Goal: Find specific page/section: Find specific page/section

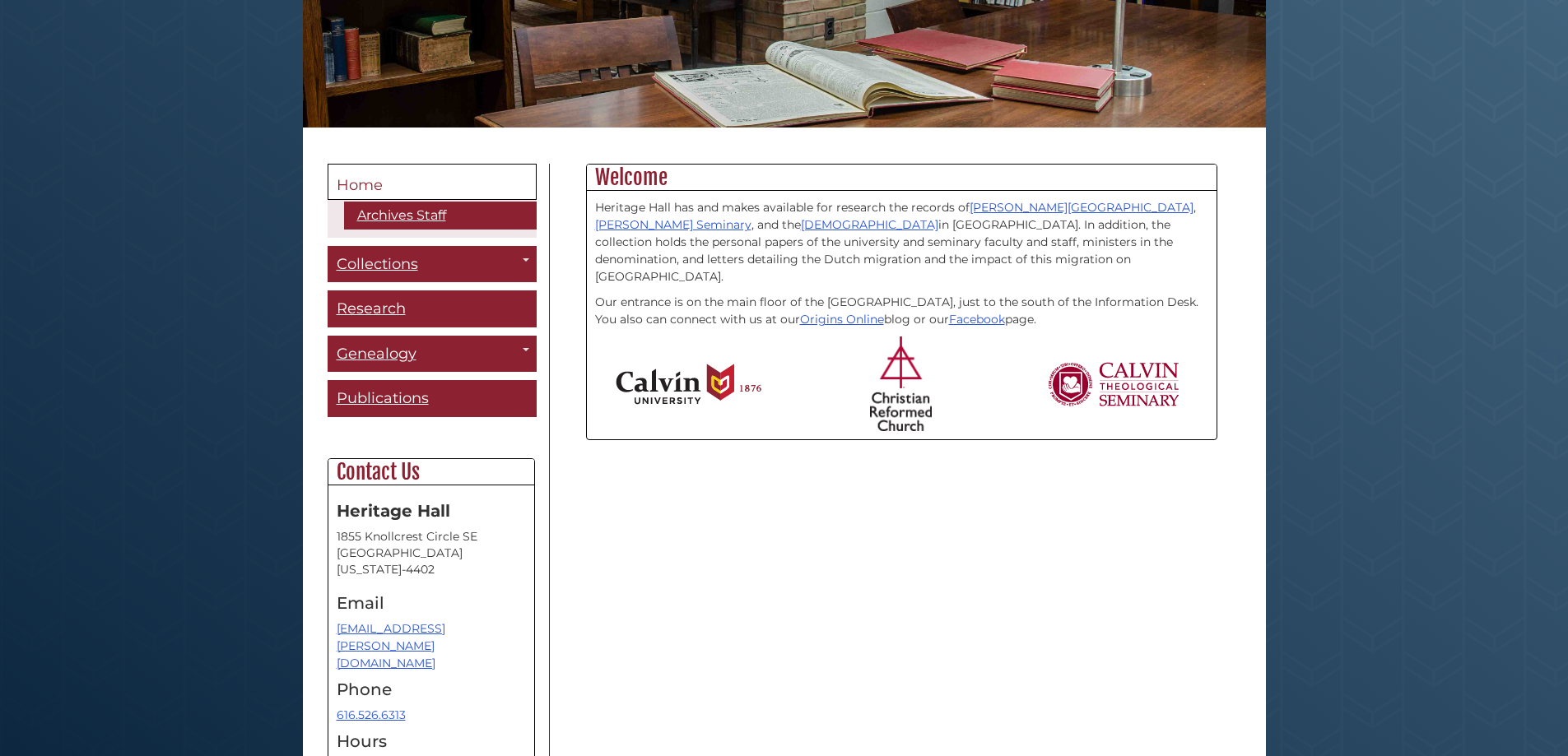
scroll to position [329, 0]
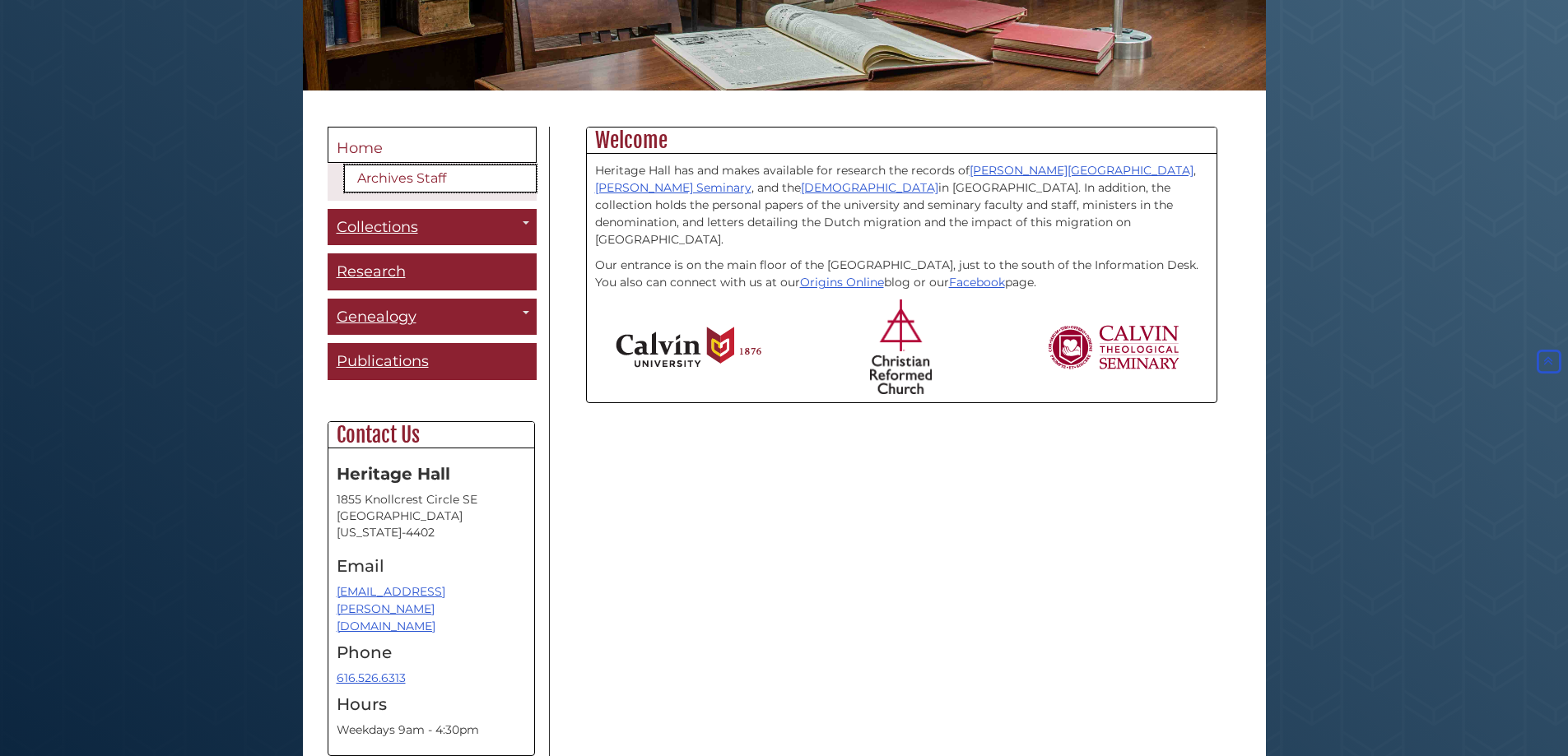
click at [405, 176] on link "Archives Staff" at bounding box center [439, 178] width 192 height 28
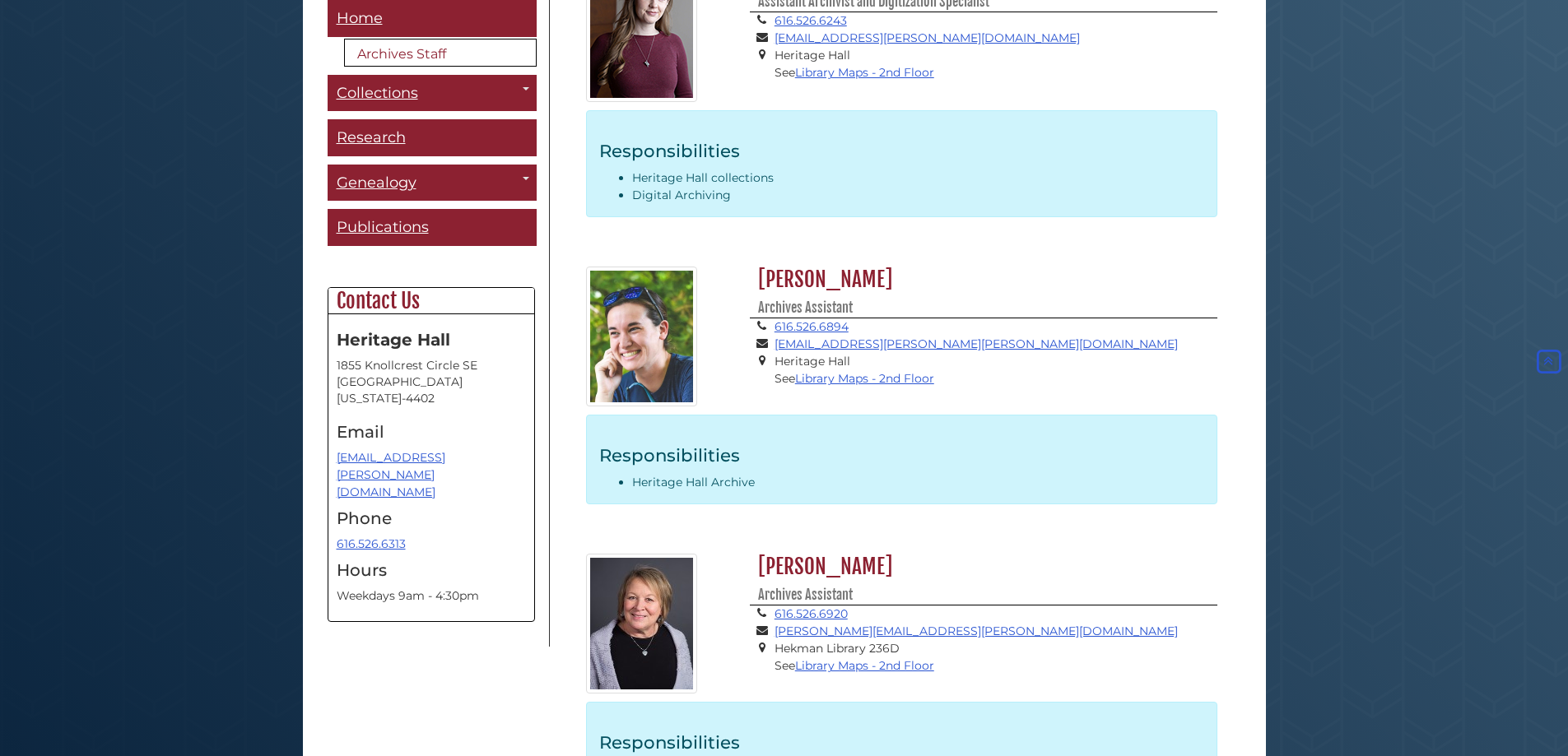
scroll to position [828, 0]
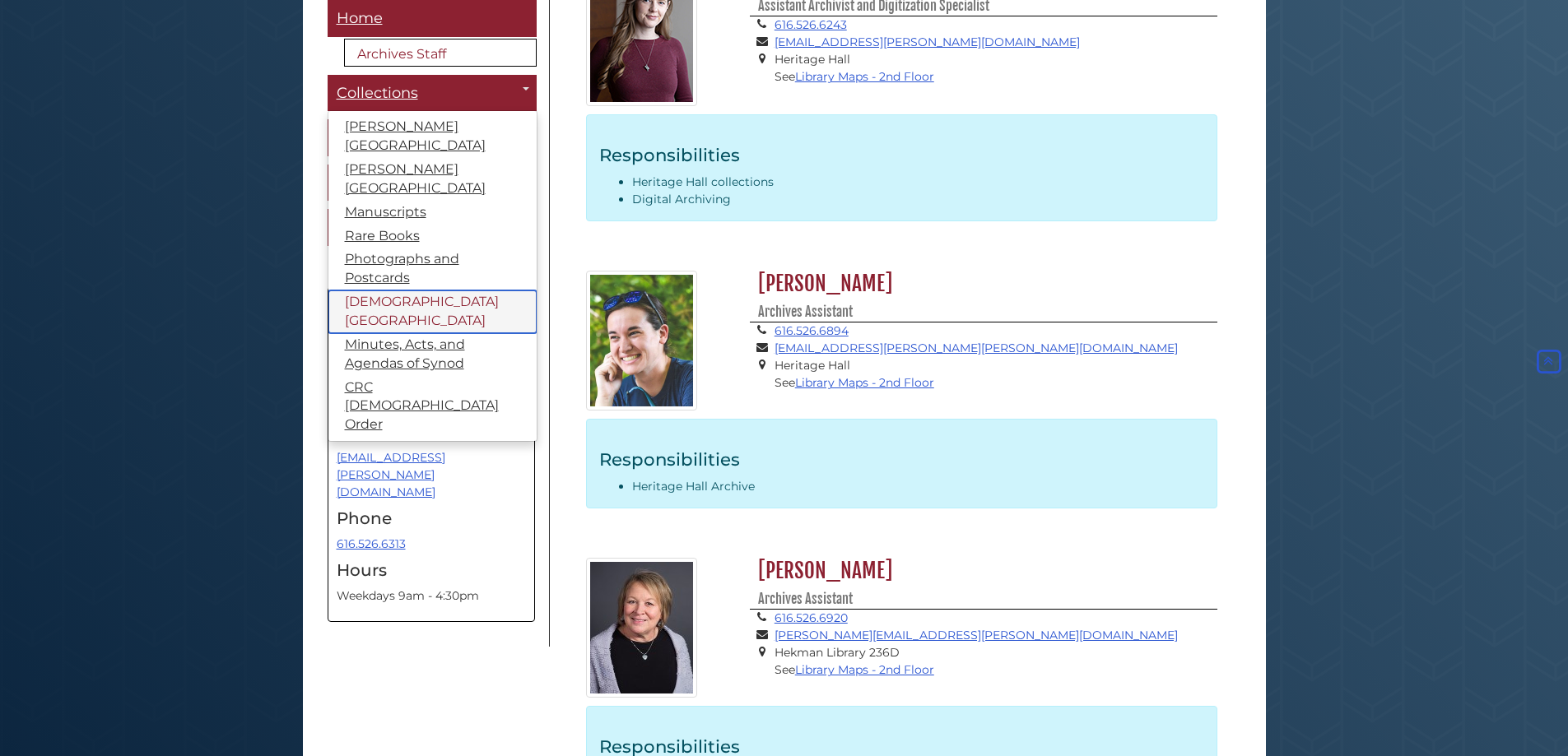
click at [453, 291] on link "[DEMOGRAPHIC_DATA][GEOGRAPHIC_DATA]" at bounding box center [433, 312] width 208 height 43
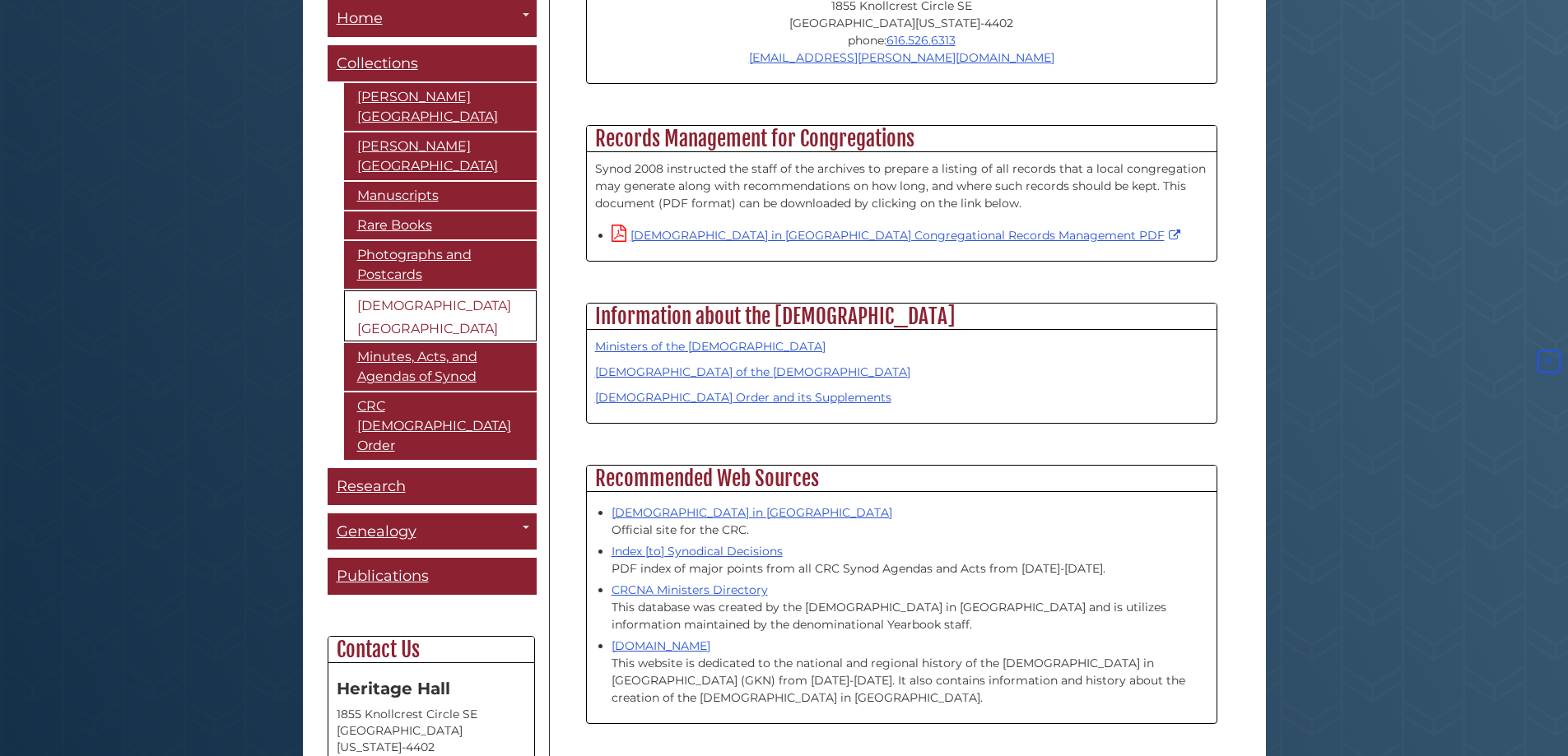
scroll to position [1152, 0]
click at [756, 364] on link "Acts of Synod of the Christian Reformed Church" at bounding box center [752, 371] width 315 height 15
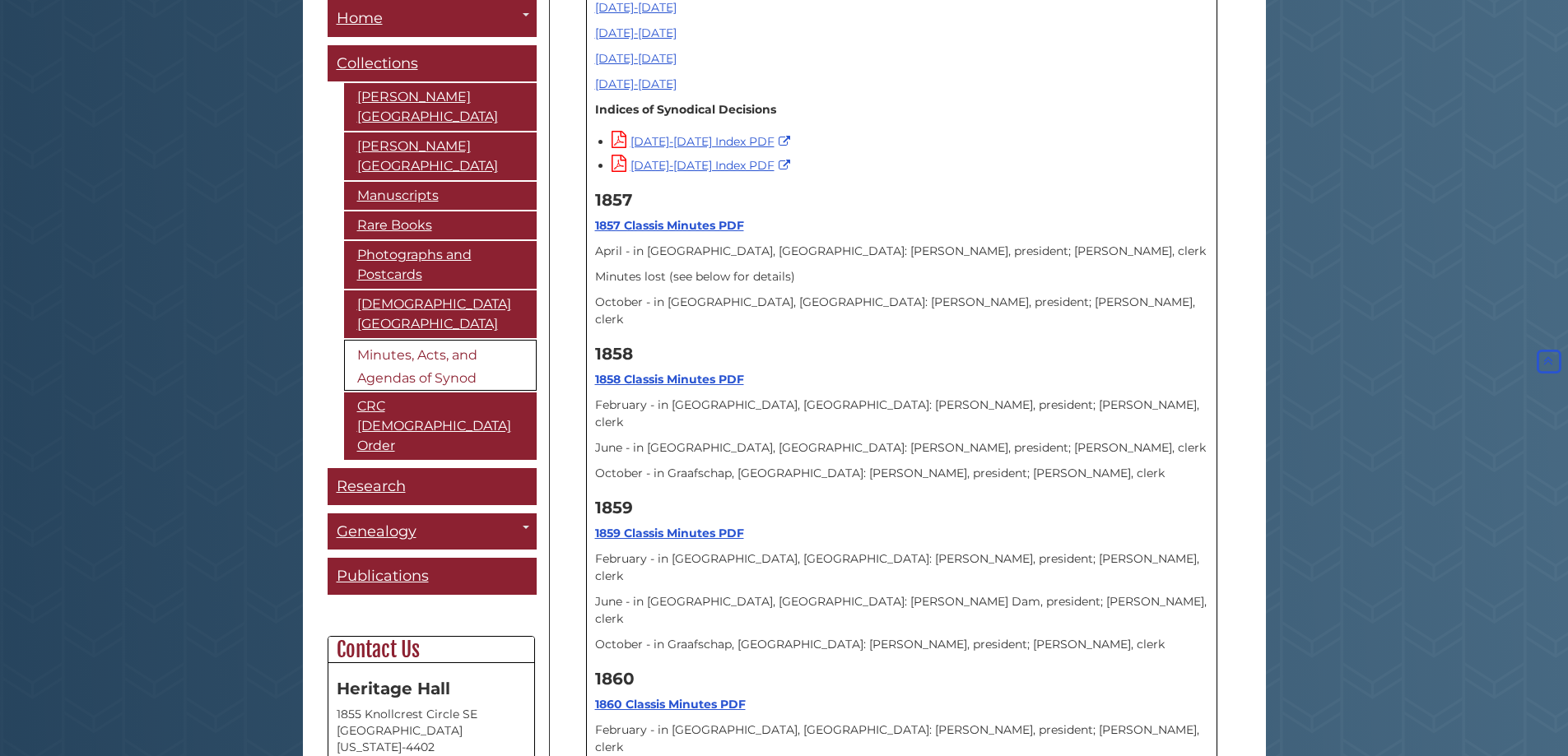
scroll to position [823, 0]
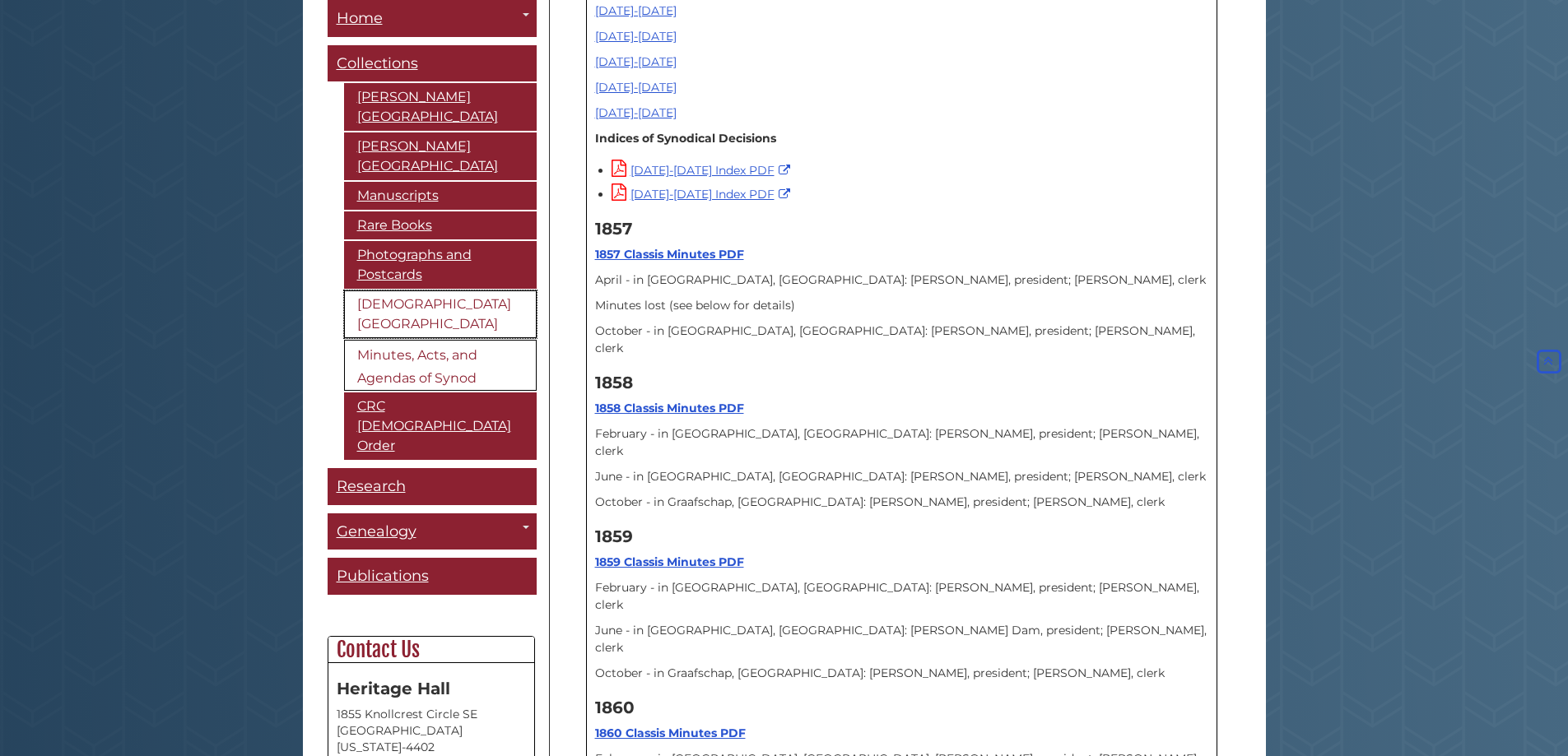
click at [377, 305] on link "[DEMOGRAPHIC_DATA][GEOGRAPHIC_DATA]" at bounding box center [439, 314] width 192 height 47
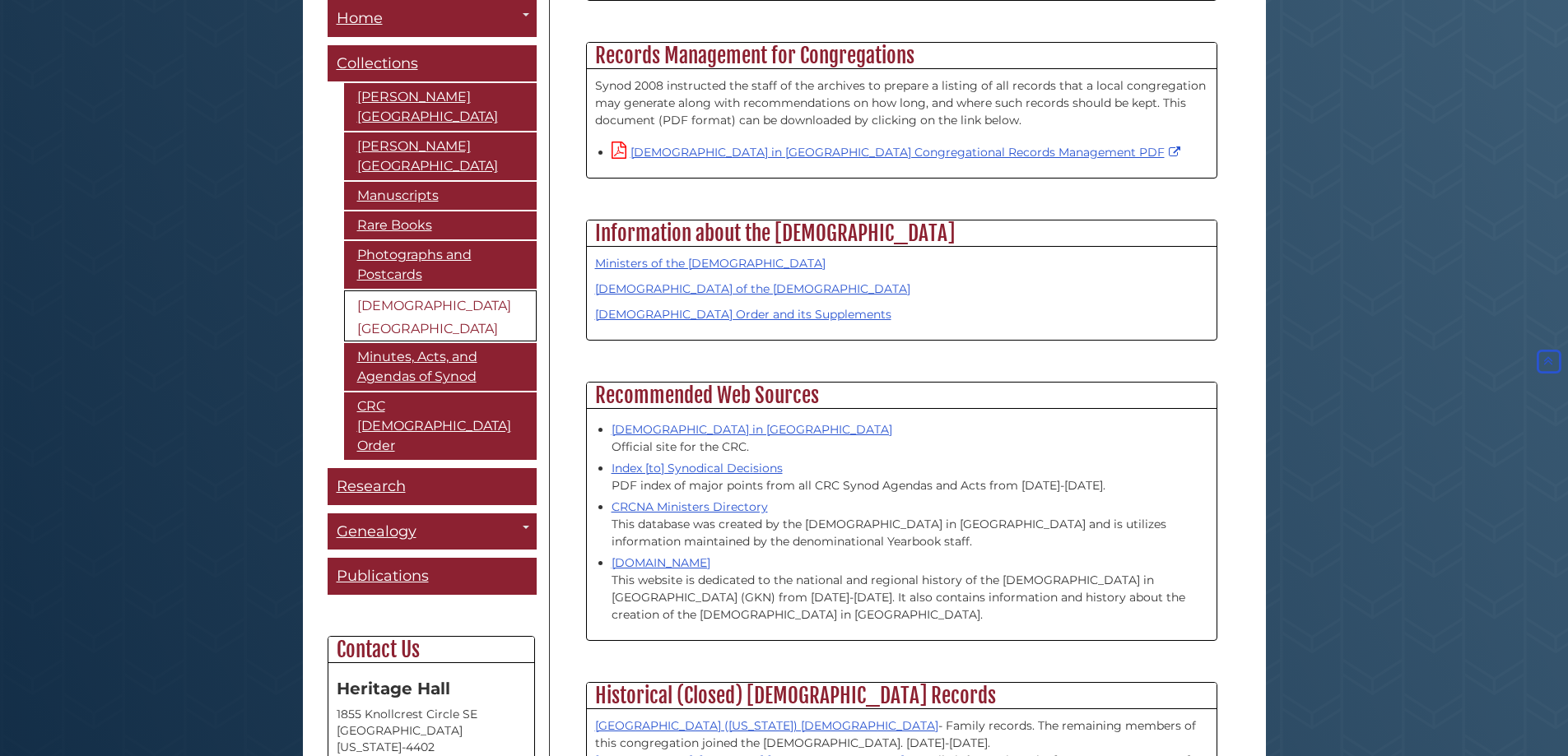
scroll to position [1317, 0]
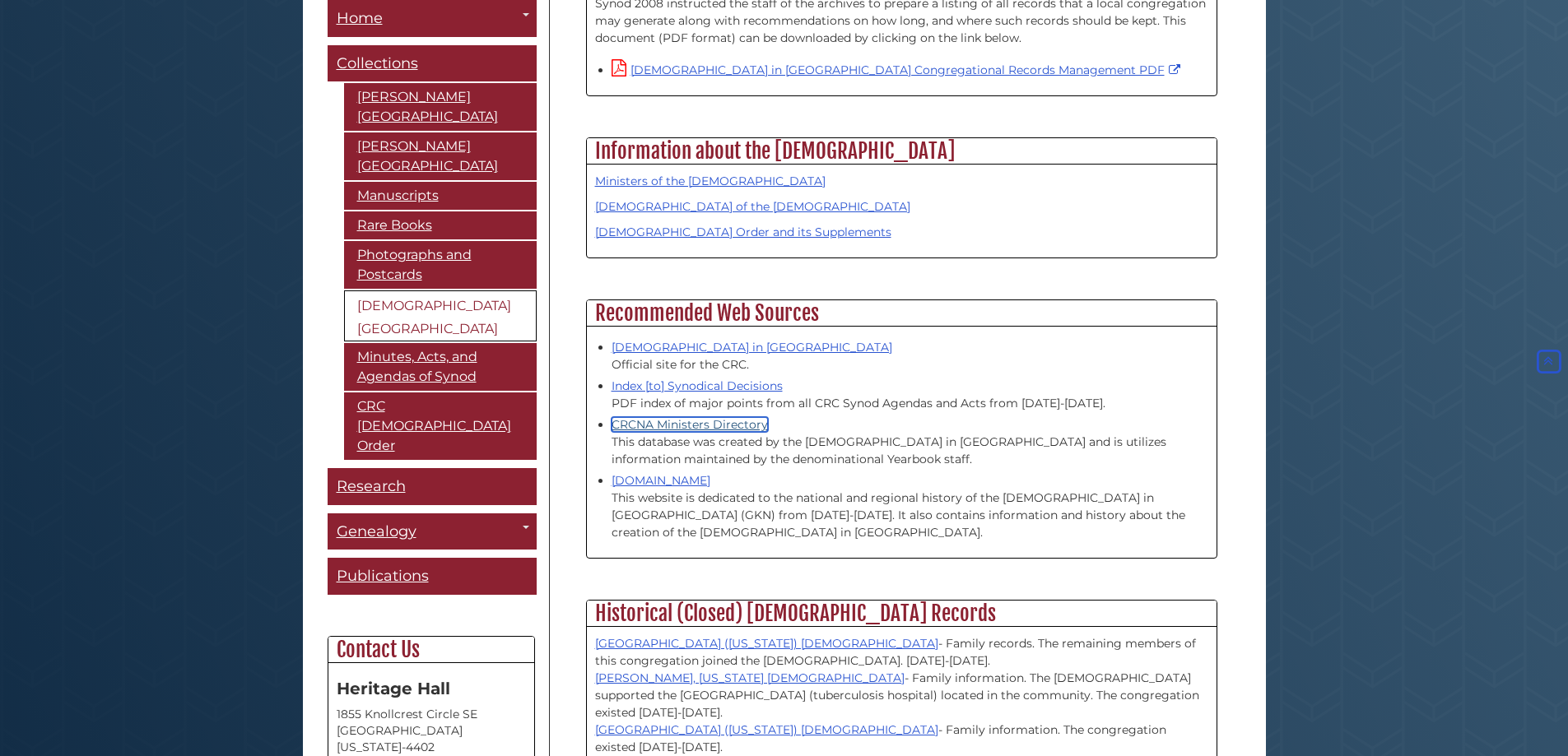
click at [708, 417] on link "CRCNA Ministers Directory" at bounding box center [689, 424] width 156 height 15
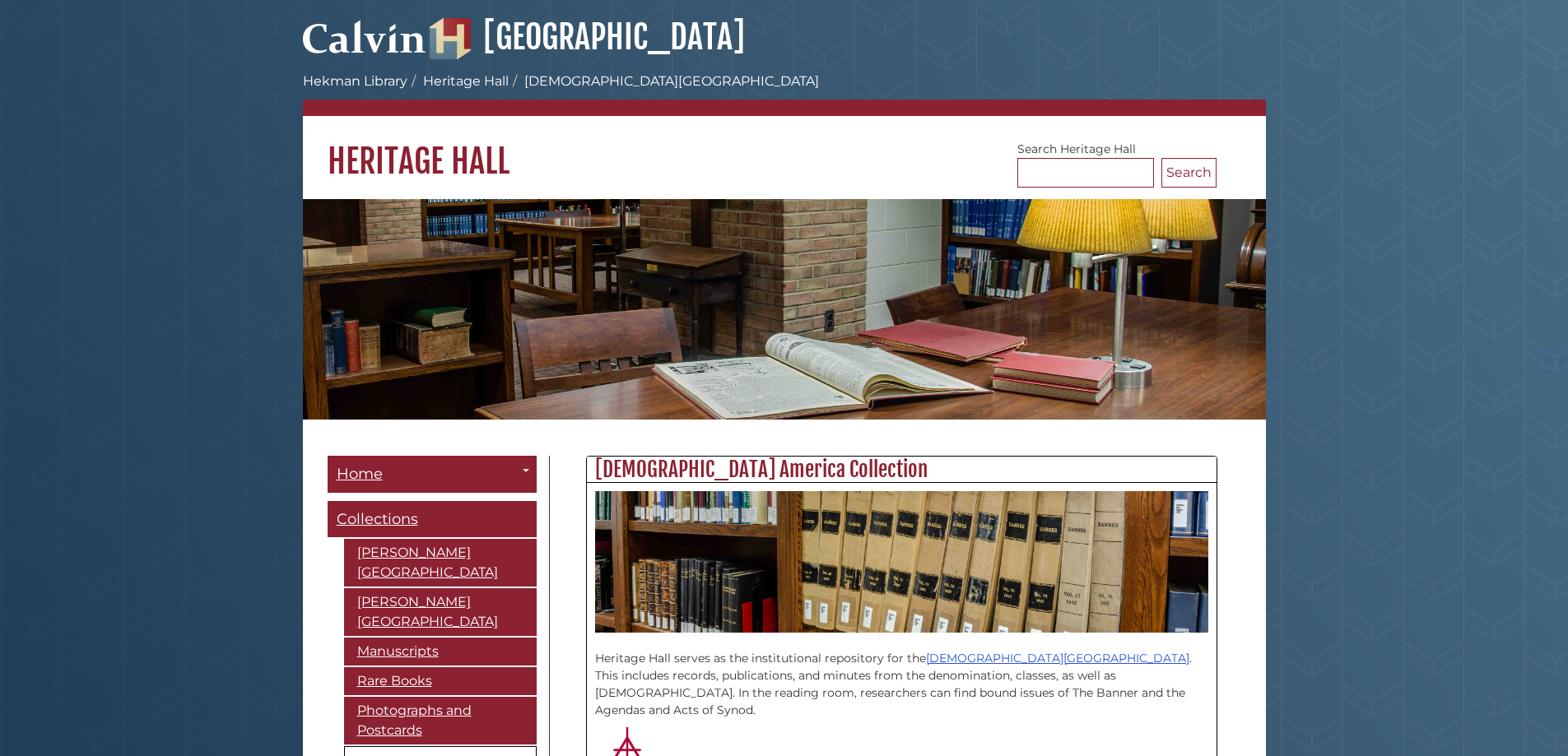
scroll to position [1317, 0]
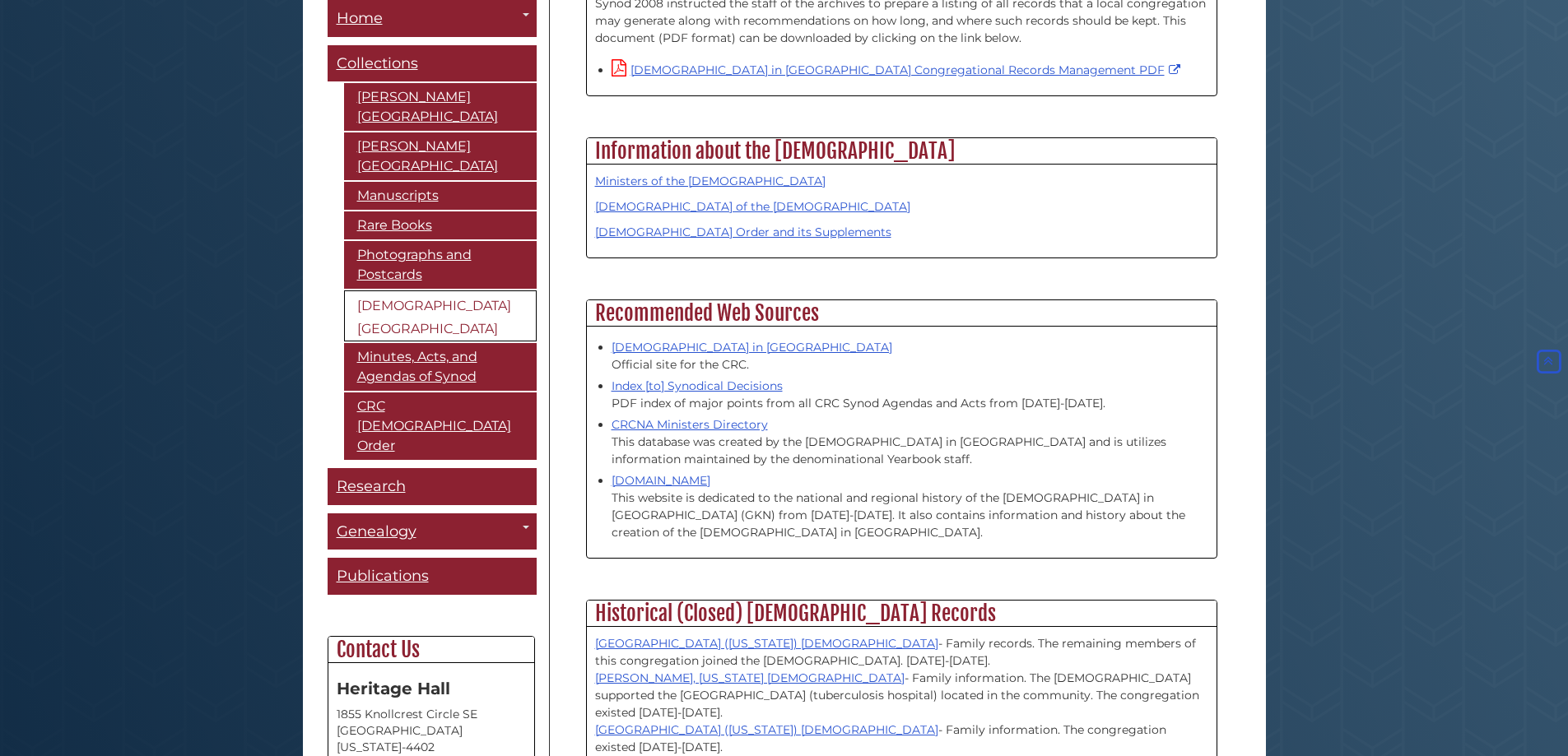
click at [46, 279] on body "Skip to Main Content Hekman Library Calvin University Hekman Library Heritage H…" at bounding box center [784, 136] width 1568 height 2906
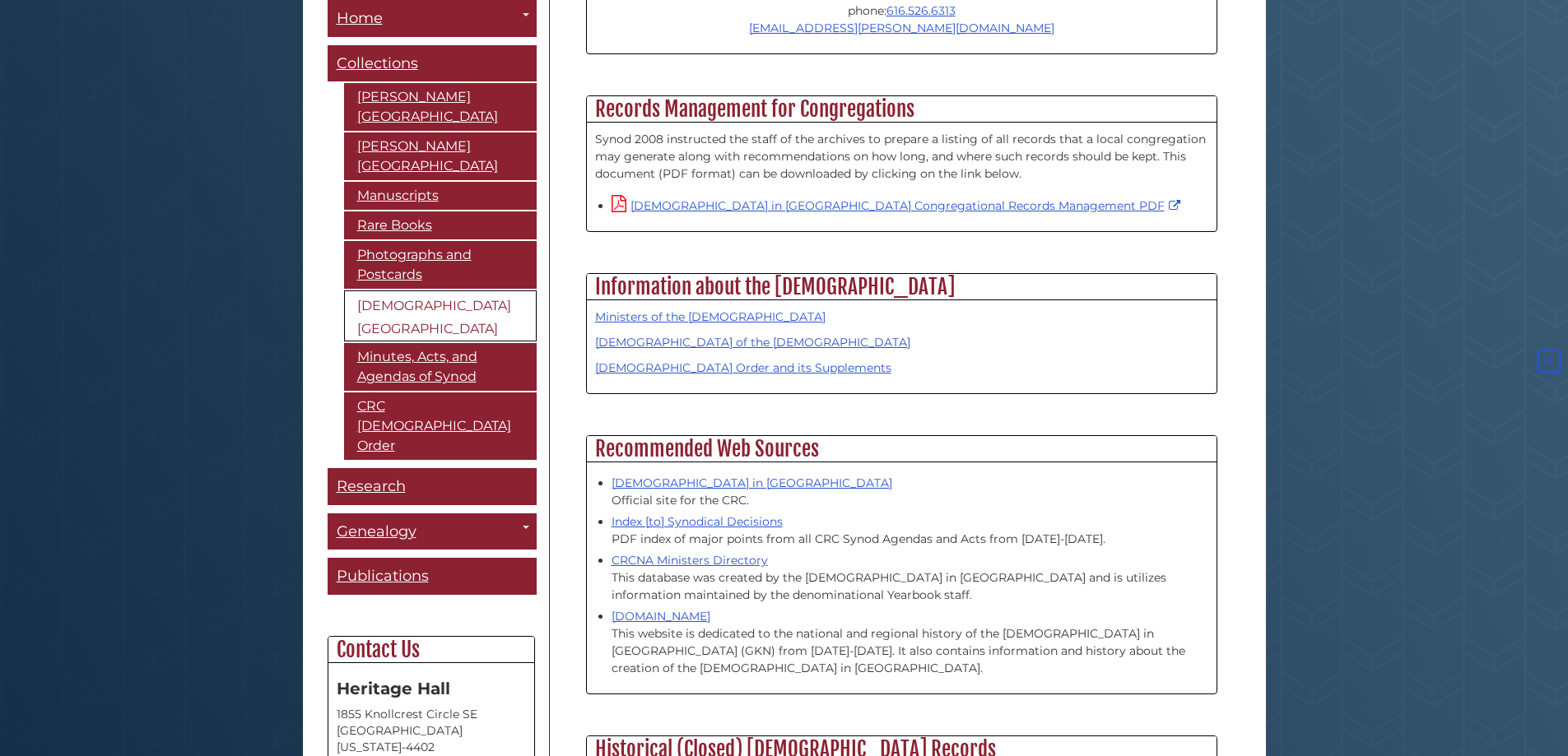
scroll to position [1152, 0]
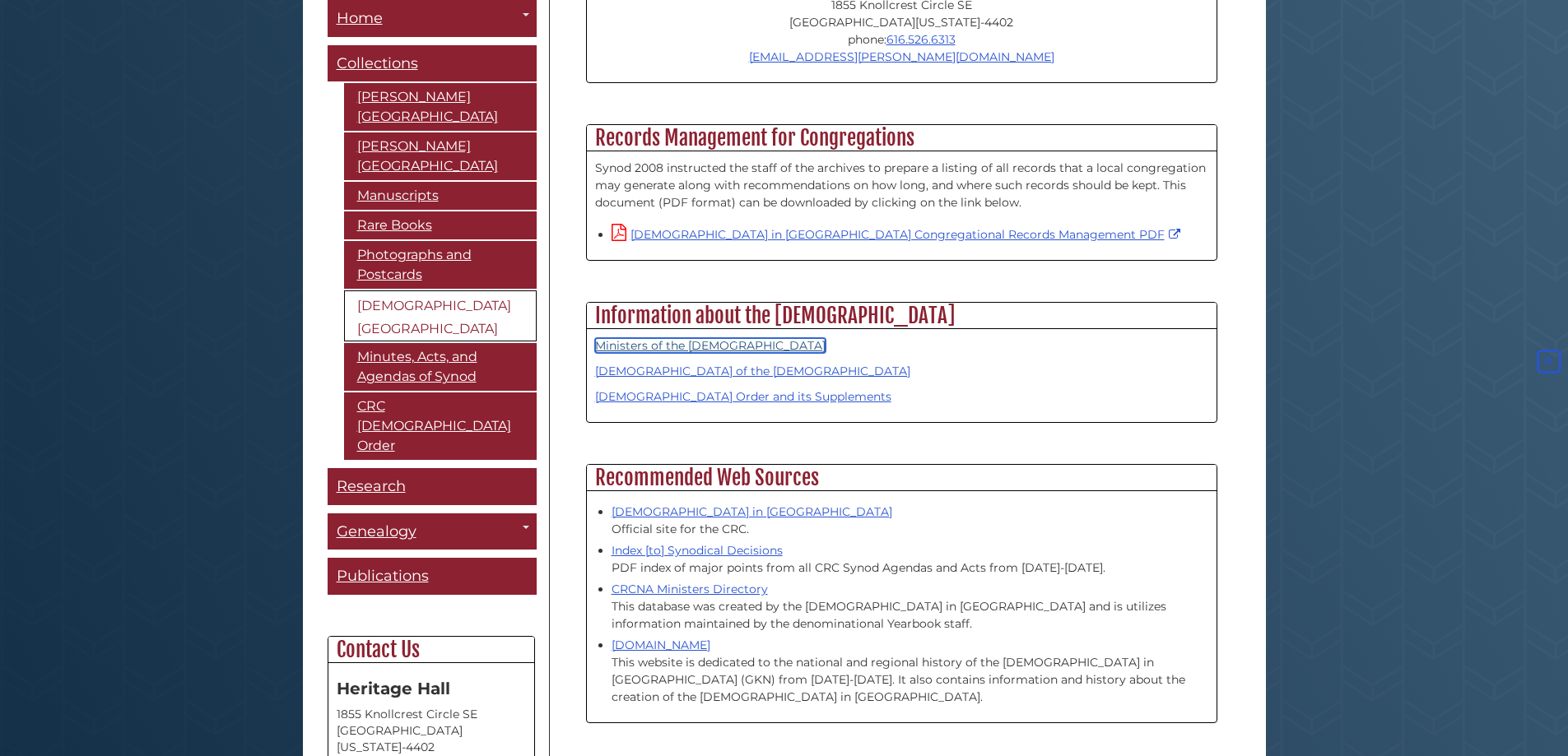
click at [655, 338] on link "Ministers of the Christian Reformed Church" at bounding box center [711, 345] width 230 height 15
